Goal: Information Seeking & Learning: Learn about a topic

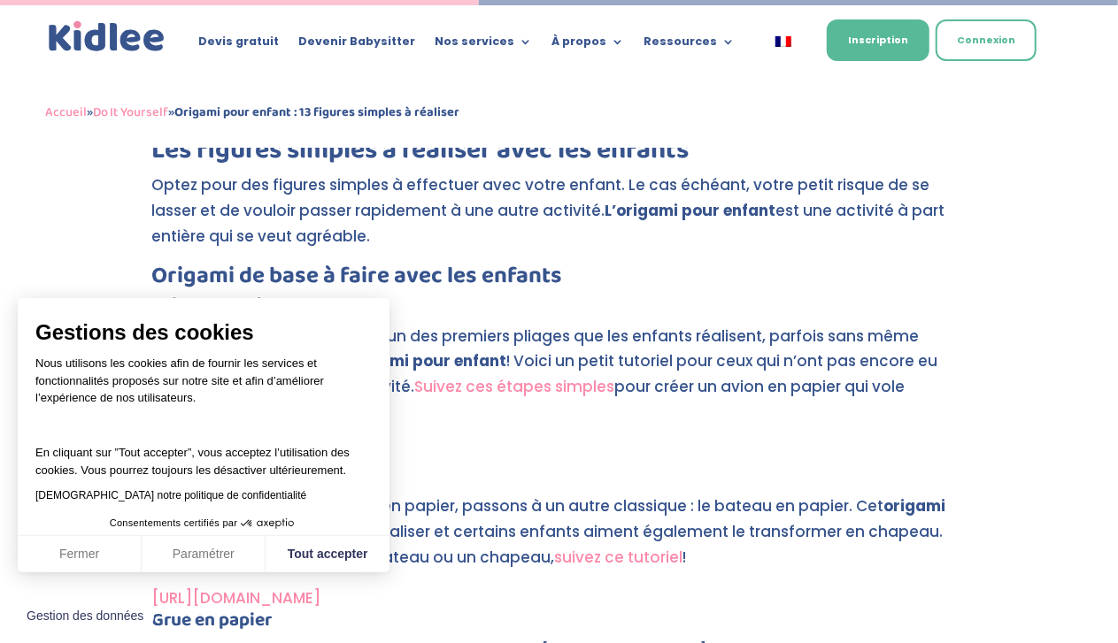
scroll to position [2873, 0]
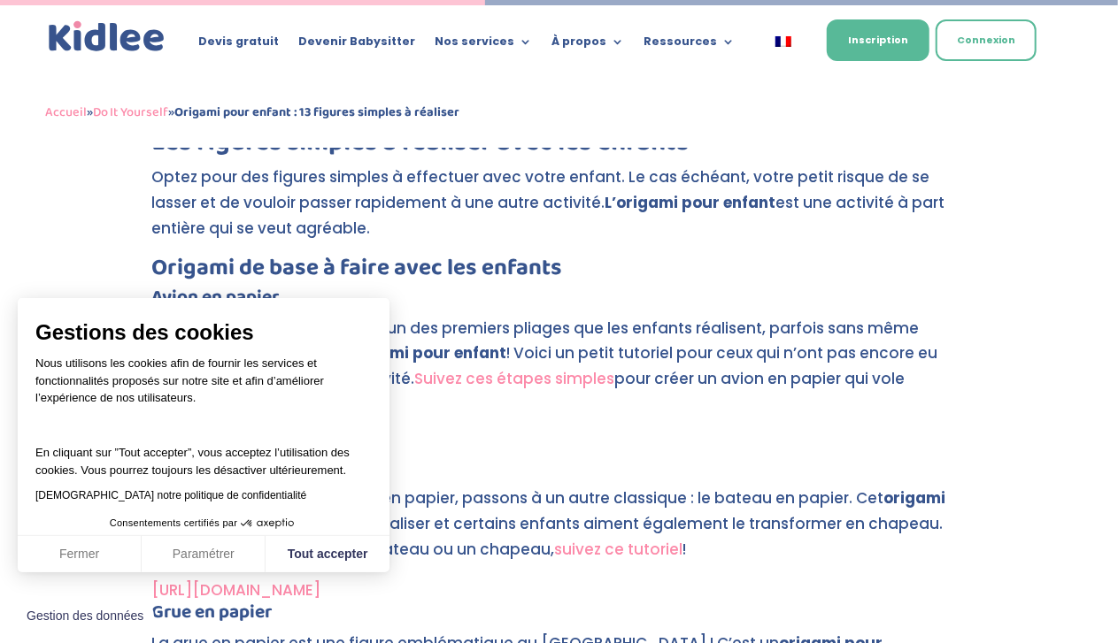
click at [75, 562] on button "Fermer" at bounding box center [80, 554] width 124 height 37
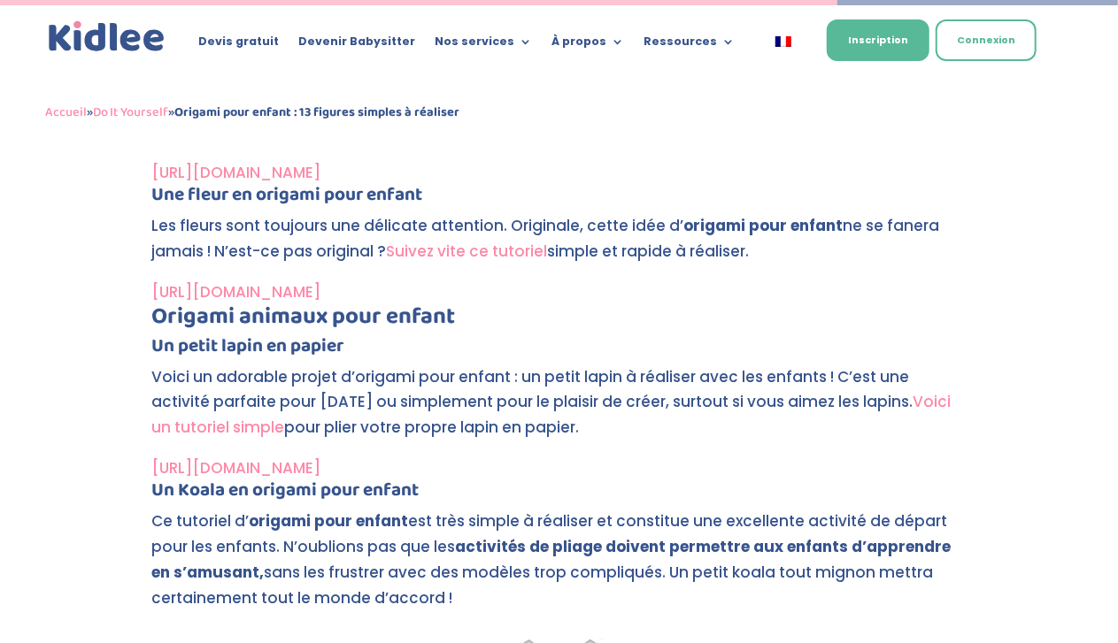
scroll to position [4958, 0]
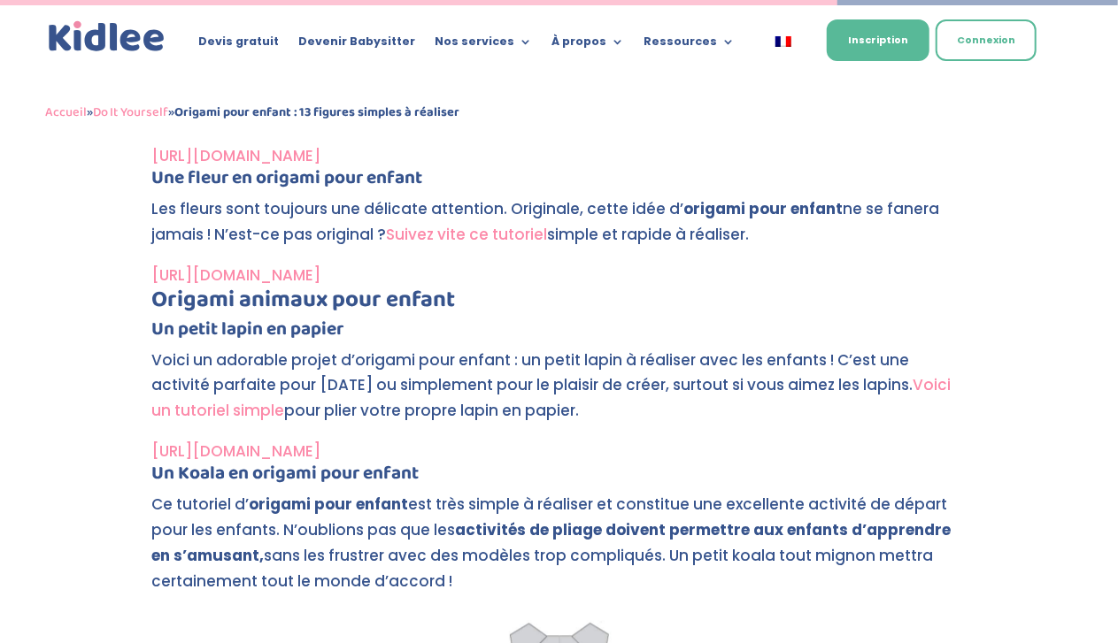
click at [885, 303] on h3 "Origami animaux pour enfant" at bounding box center [559, 305] width 814 height 32
click at [321, 275] on link "[URL][DOMAIN_NAME]" at bounding box center [236, 275] width 169 height 21
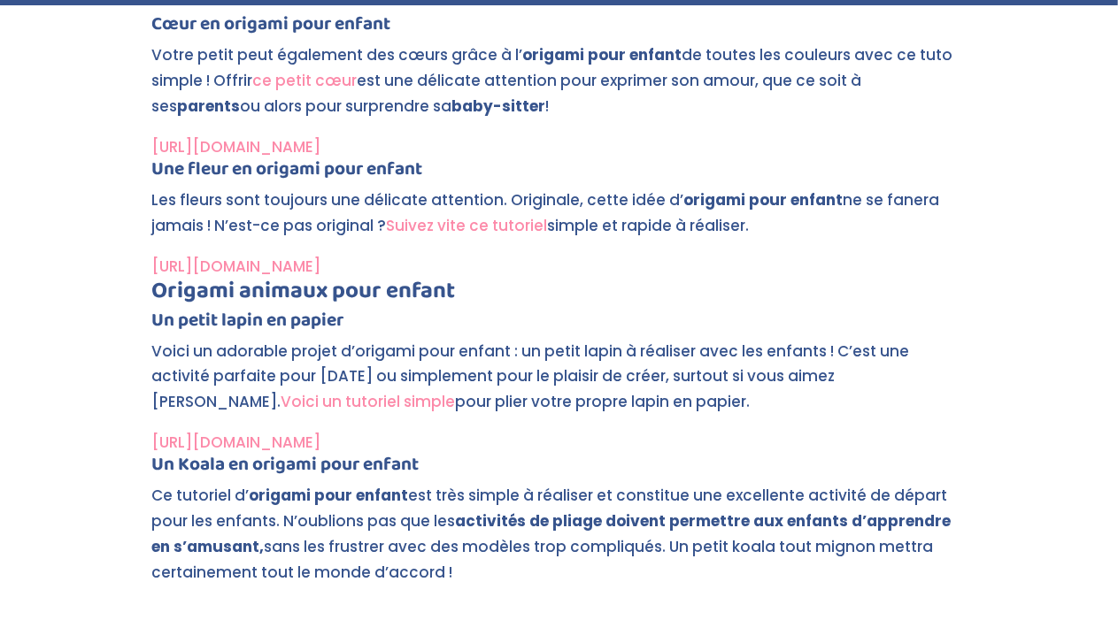
click at [237, 483] on p "Ce tutoriel d’ origami pour enfant est très simple à réaliser et constitue une …" at bounding box center [559, 542] width 814 height 118
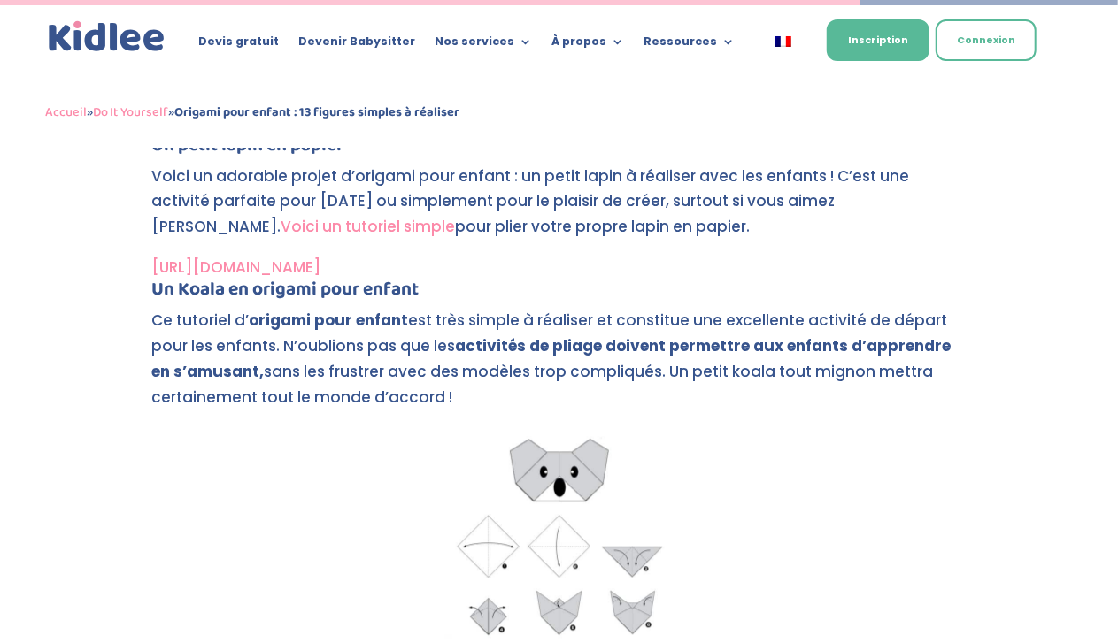
scroll to position [5094, 0]
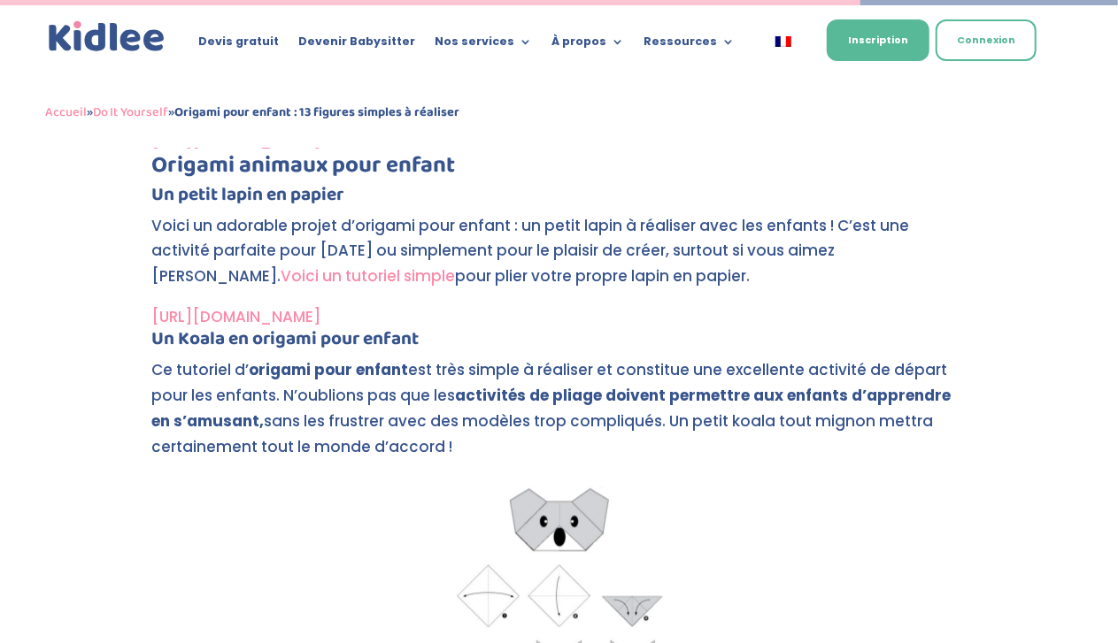
click at [281, 278] on link "Voici un tutoriel simple" at bounding box center [368, 275] width 174 height 21
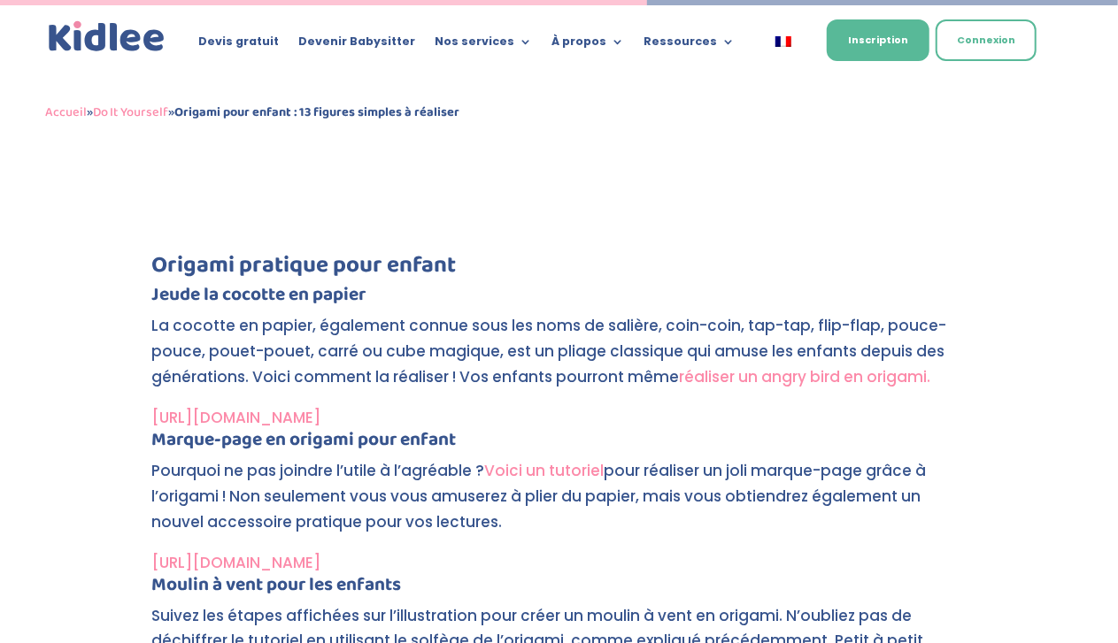
scroll to position [3832, 0]
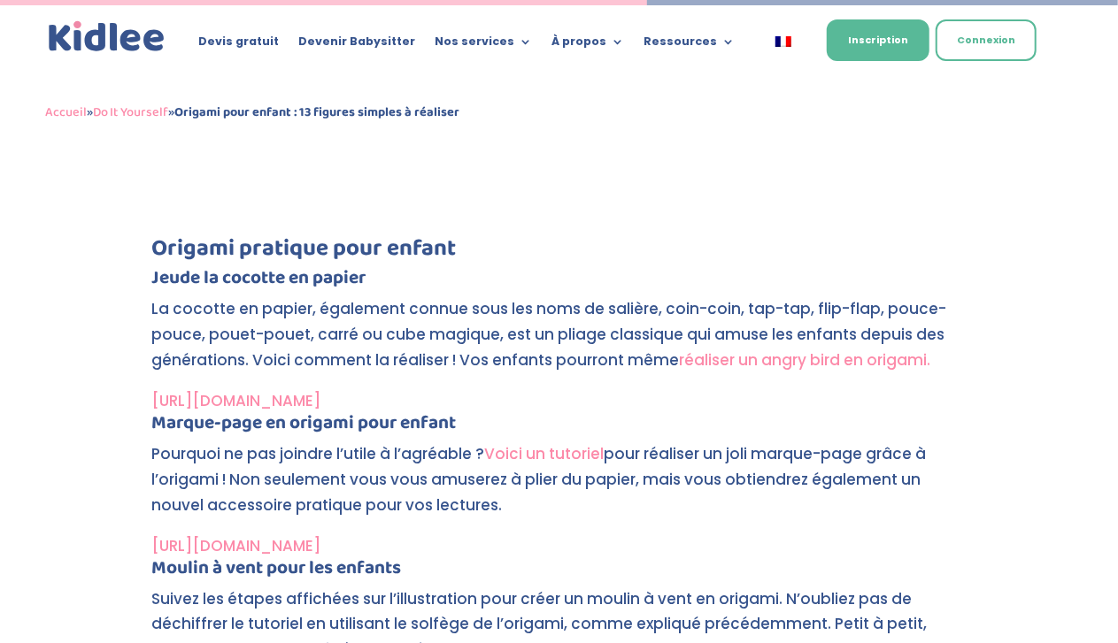
click at [542, 450] on link "Voici un tutoriel" at bounding box center [544, 453] width 119 height 21
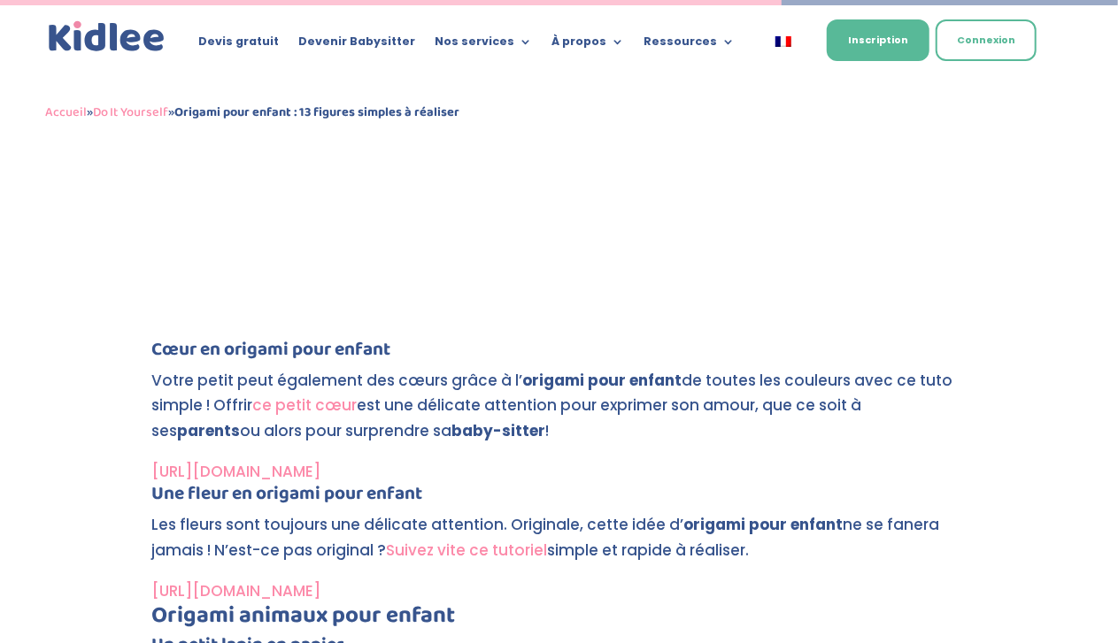
scroll to position [4659, 0]
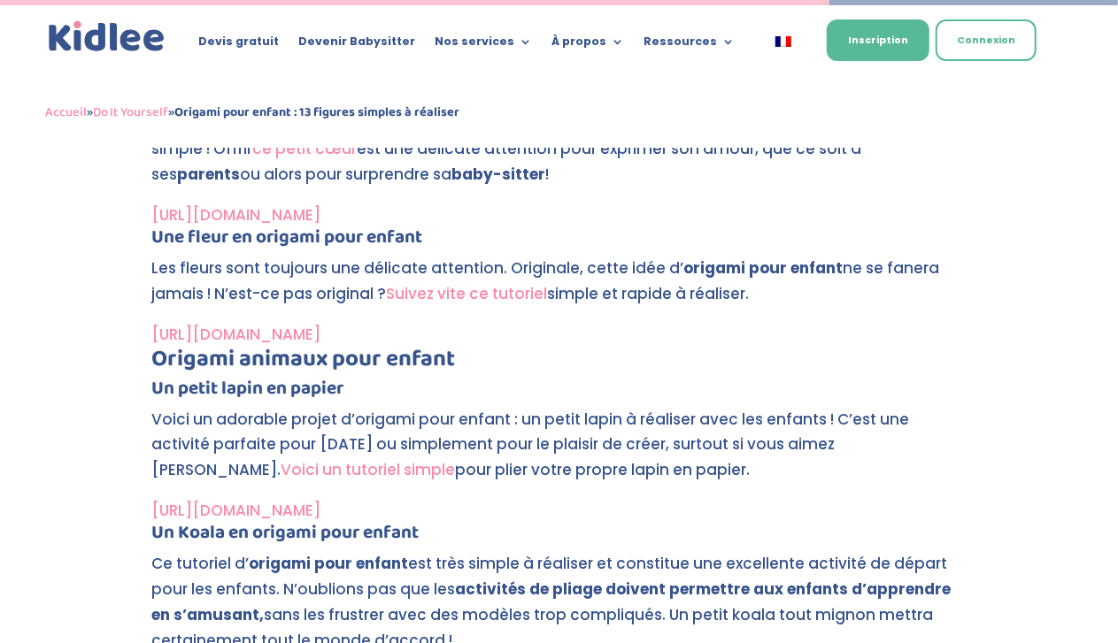
scroll to position [4924, 0]
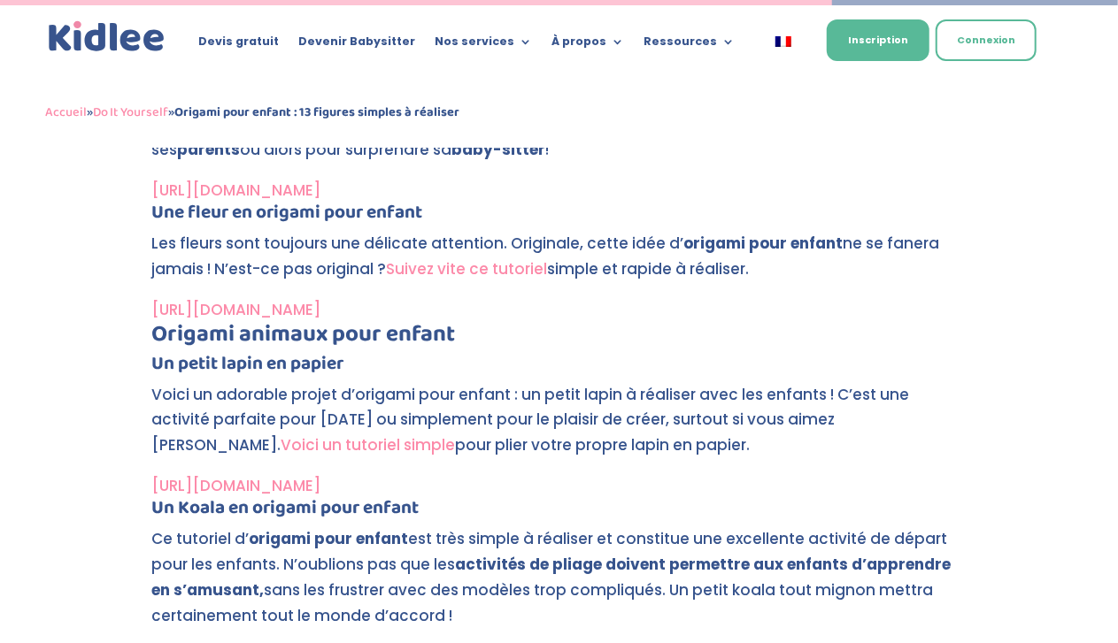
click at [281, 444] on link "Voici un tutoriel simple" at bounding box center [368, 445] width 174 height 21
